Goal: Transaction & Acquisition: Purchase product/service

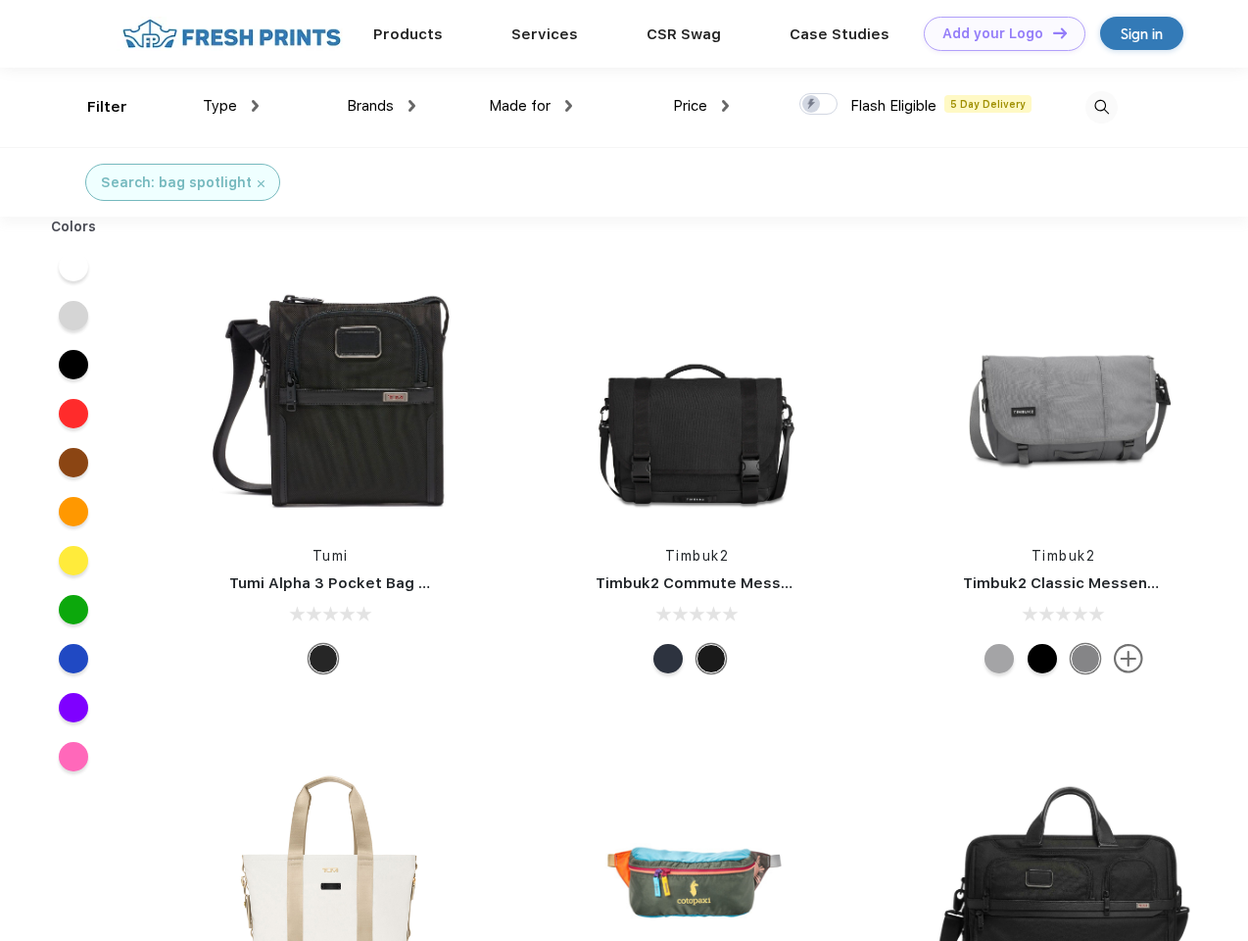
click at [998, 33] on link "Add your Logo Design Tool" at bounding box center [1005, 34] width 162 height 34
click at [0, 0] on div "Design Tool" at bounding box center [0, 0] width 0 height 0
click at [1052, 32] on link "Add your Logo Design Tool" at bounding box center [1005, 34] width 162 height 34
click at [94, 107] on div "Filter" at bounding box center [107, 107] width 40 height 23
click at [231, 106] on span "Type" at bounding box center [220, 106] width 34 height 18
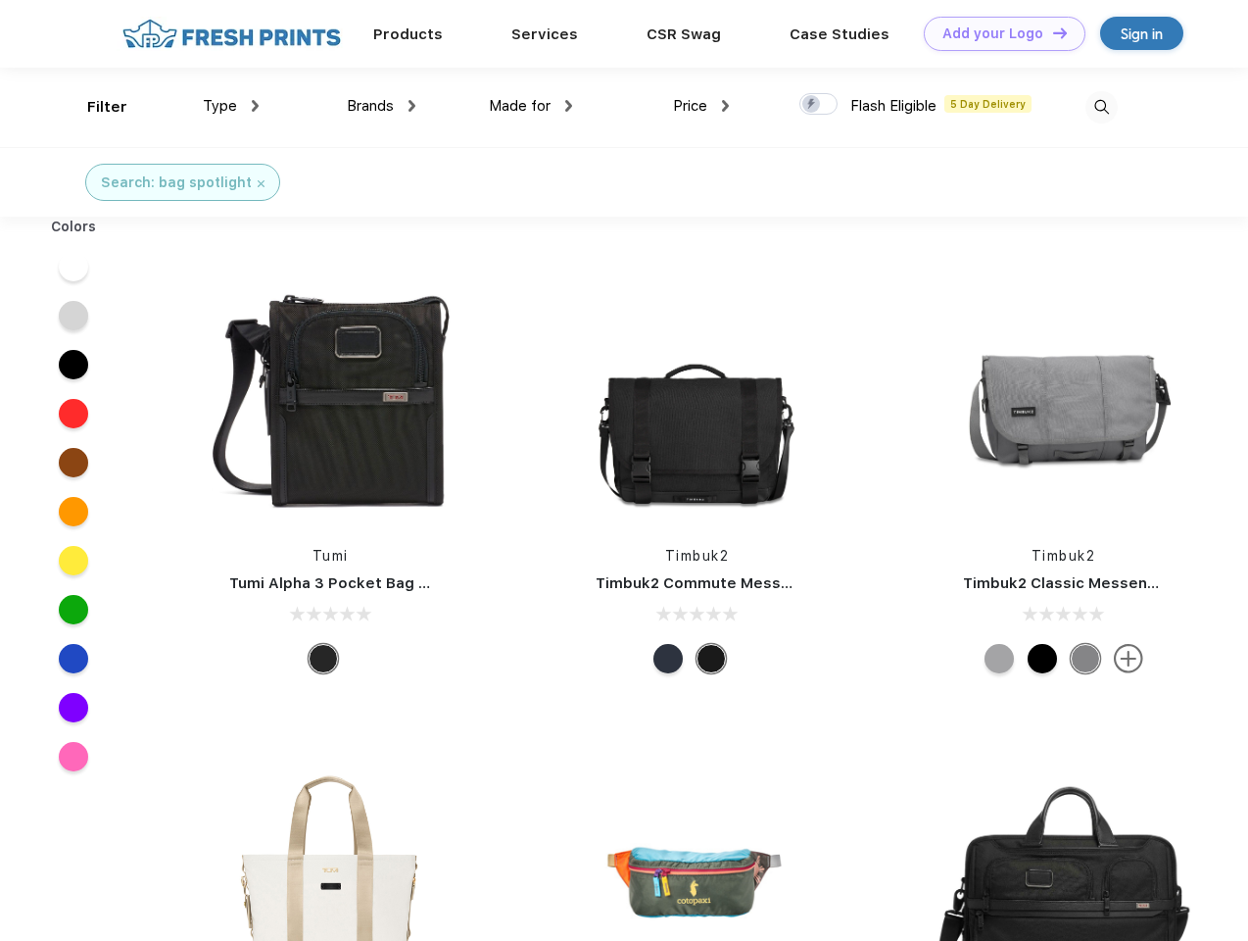
click at [381, 106] on span "Brands" at bounding box center [370, 106] width 47 height 18
click at [531, 106] on span "Made for" at bounding box center [520, 106] width 62 height 18
click at [702, 106] on span "Price" at bounding box center [690, 106] width 34 height 18
click at [819, 105] on div at bounding box center [819, 104] width 38 height 22
click at [812, 105] on input "checkbox" at bounding box center [806, 98] width 13 height 13
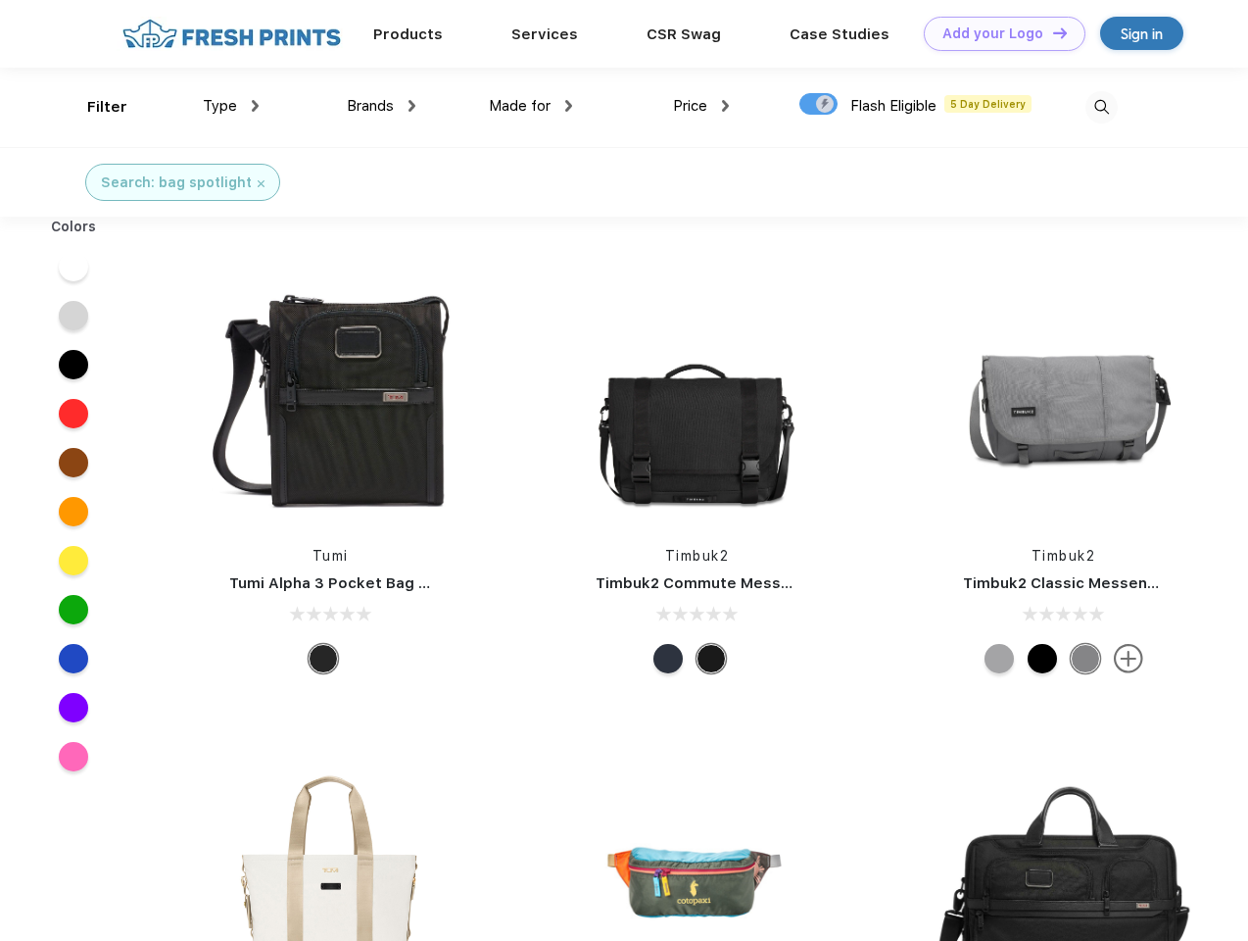
click at [1102, 107] on img at bounding box center [1102, 107] width 32 height 32
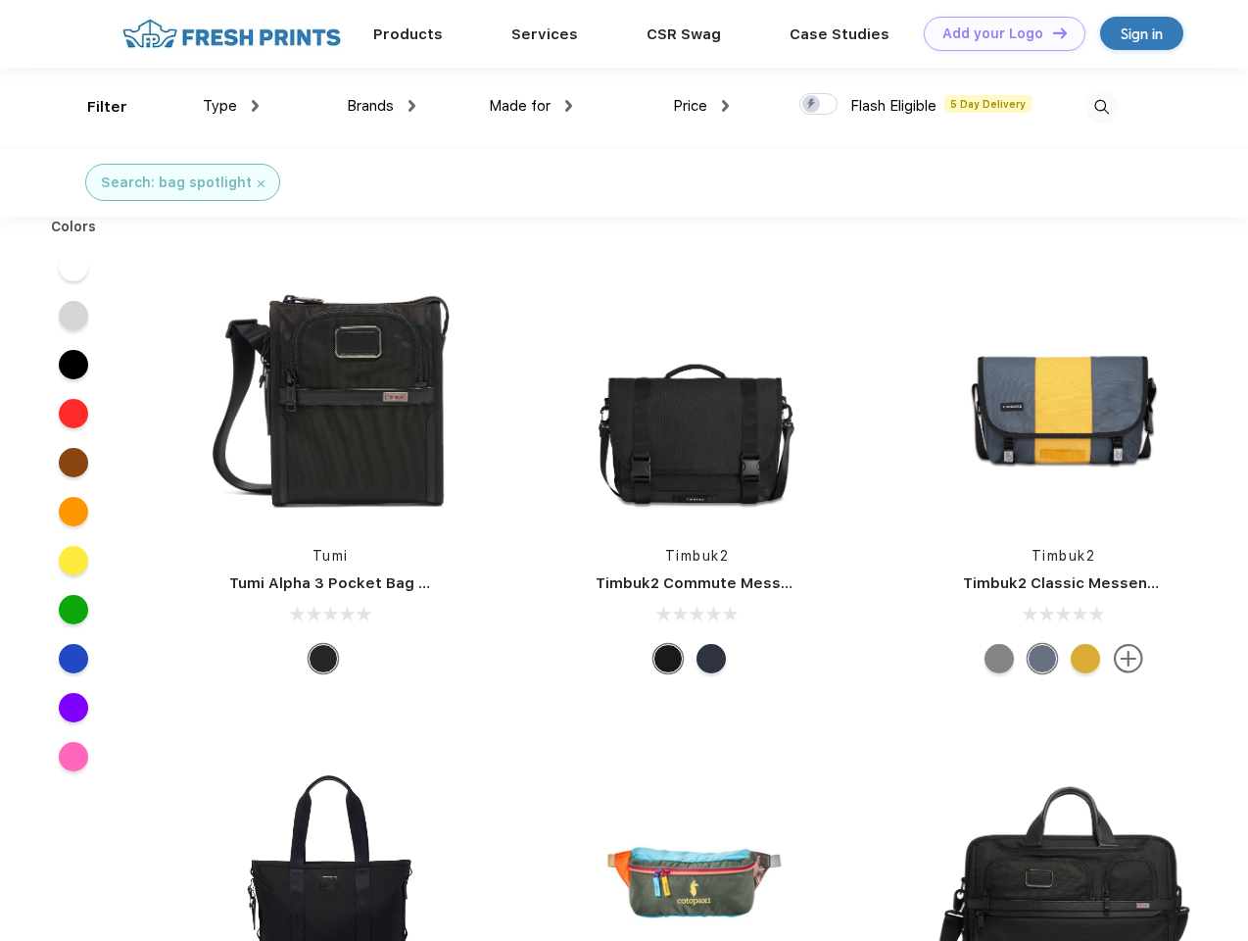
click at [998, 33] on link "Add your Logo Design Tool" at bounding box center [1005, 34] width 162 height 34
click at [0, 0] on div "Design Tool" at bounding box center [0, 0] width 0 height 0
click at [1052, 32] on link "Add your Logo Design Tool" at bounding box center [1005, 34] width 162 height 34
click at [94, 107] on div "Filter" at bounding box center [107, 107] width 40 height 23
click at [231, 106] on span "Type" at bounding box center [220, 106] width 34 height 18
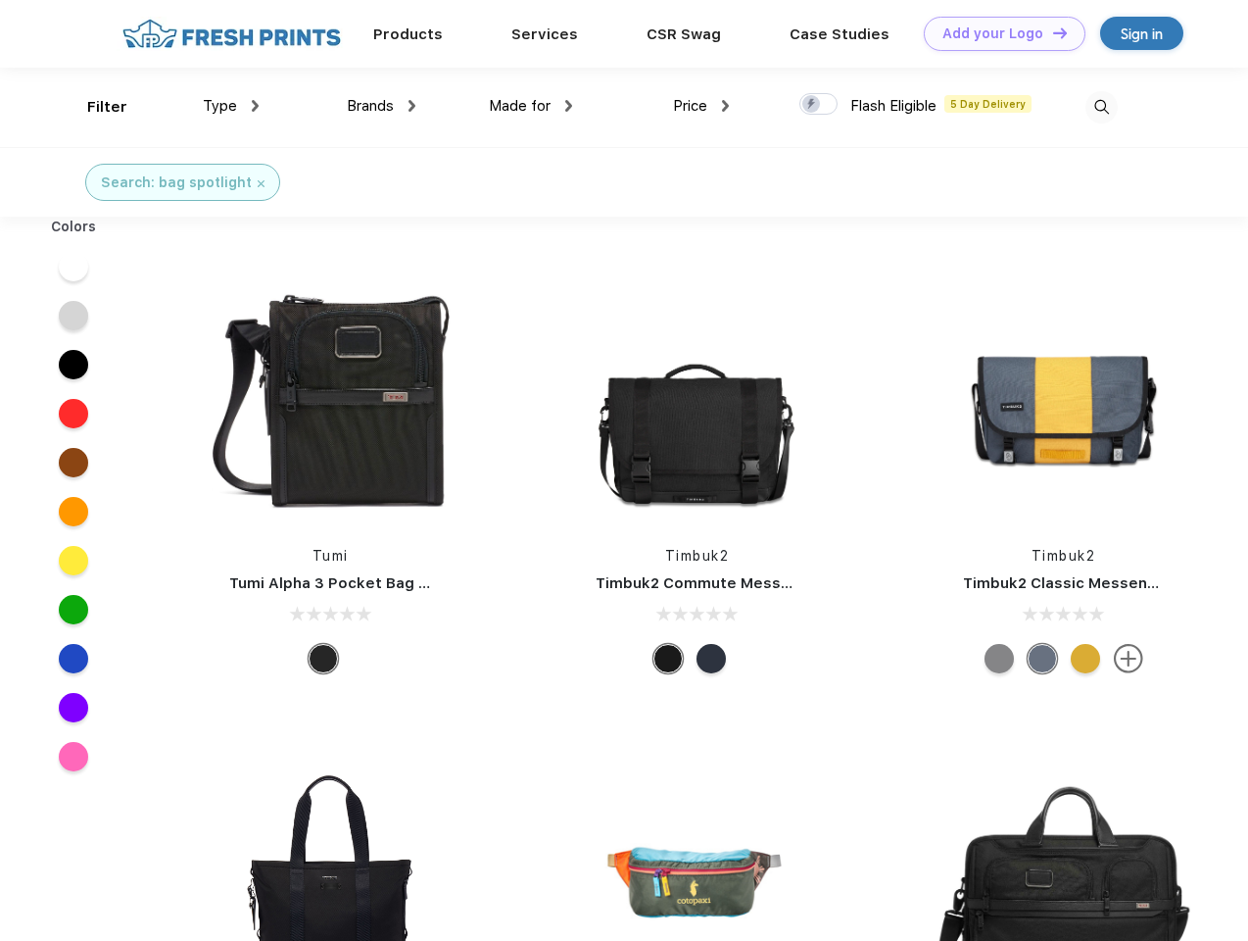
click at [381, 106] on span "Brands" at bounding box center [370, 106] width 47 height 18
click at [531, 106] on span "Made for" at bounding box center [520, 106] width 62 height 18
click at [702, 106] on span "Price" at bounding box center [690, 106] width 34 height 18
click at [819, 105] on div at bounding box center [819, 104] width 38 height 22
click at [812, 105] on input "checkbox" at bounding box center [806, 98] width 13 height 13
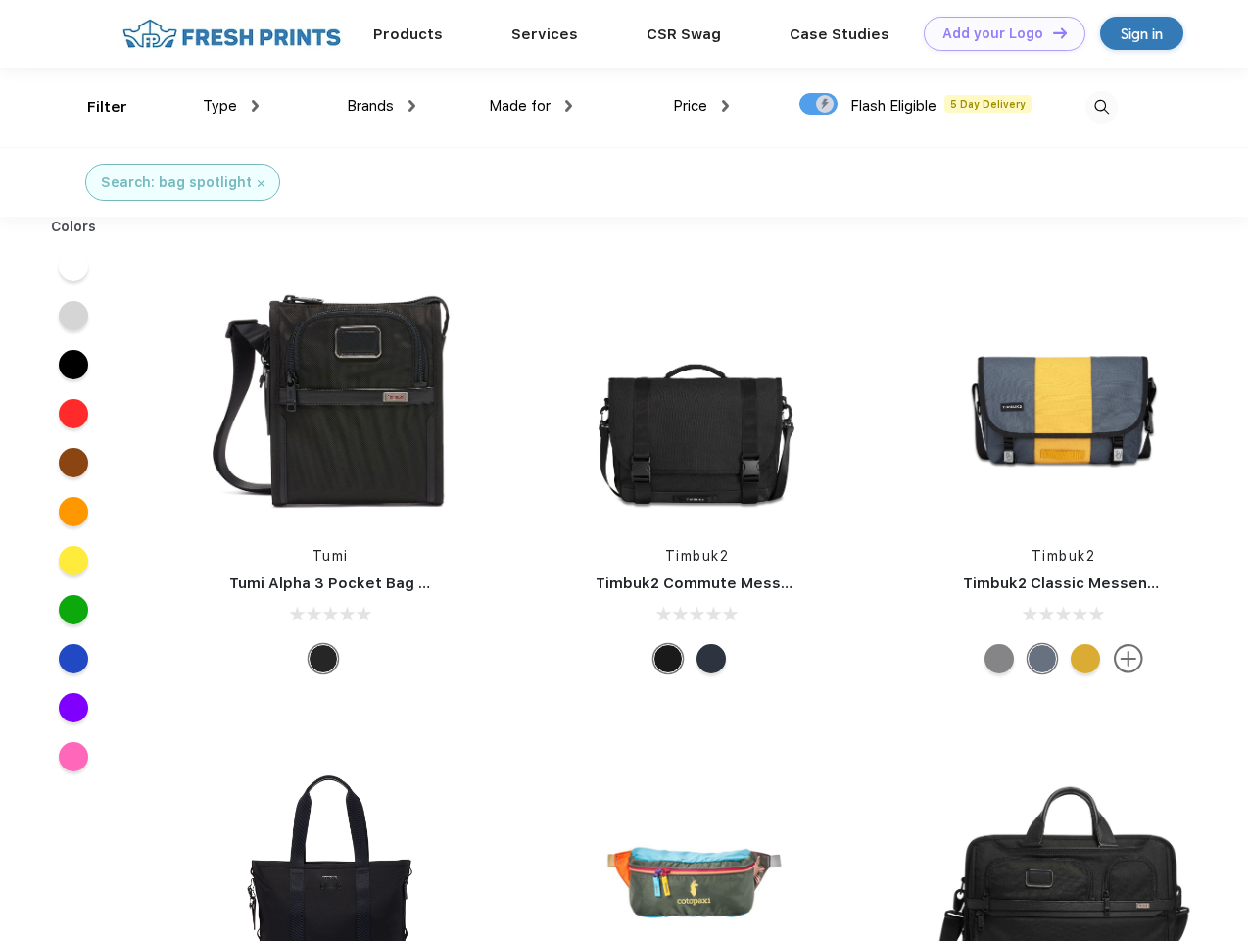
click at [1102, 107] on img at bounding box center [1102, 107] width 32 height 32
